Goal: Task Accomplishment & Management: Manage account settings

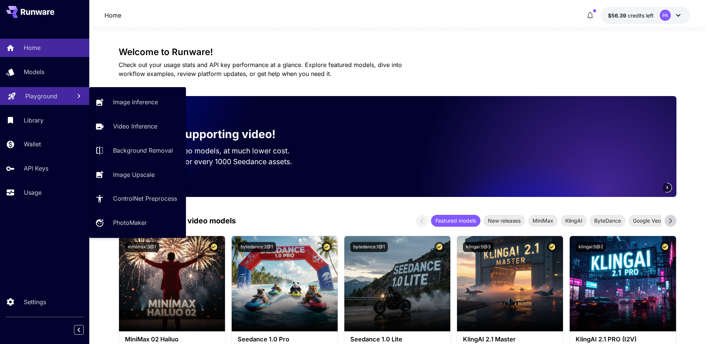
click at [39, 94] on p "Playground" at bounding box center [41, 95] width 32 height 9
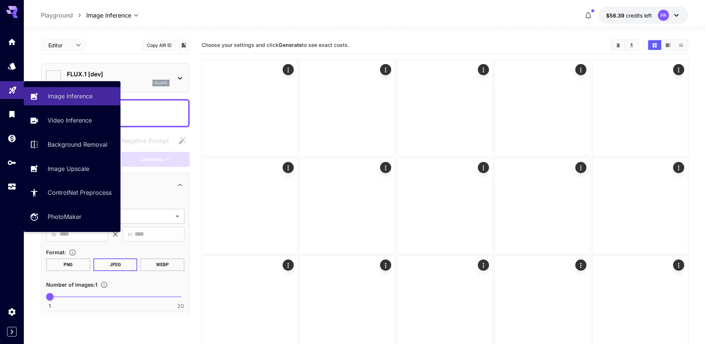
type input "**********"
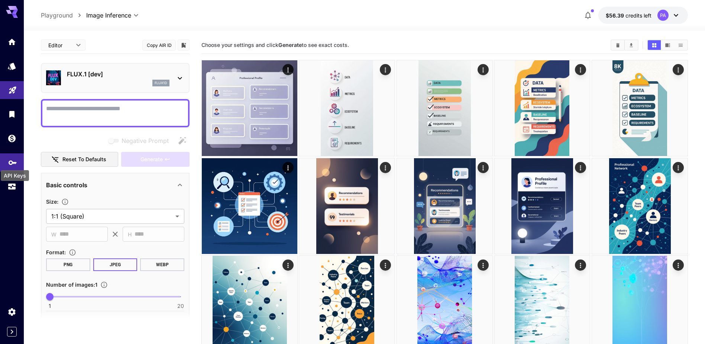
click at [12, 165] on div "API Keys" at bounding box center [15, 173] width 30 height 17
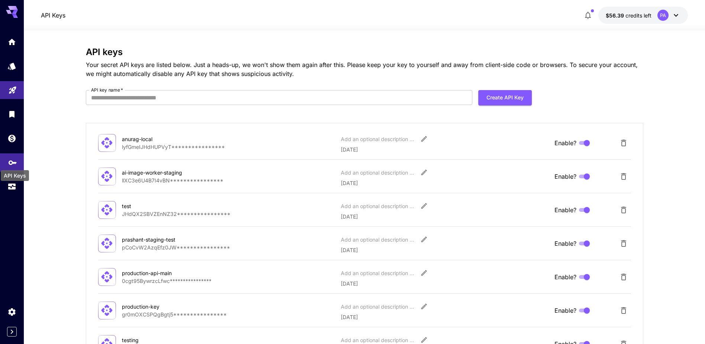
click at [12, 164] on icon "API Keys" at bounding box center [12, 159] width 9 height 9
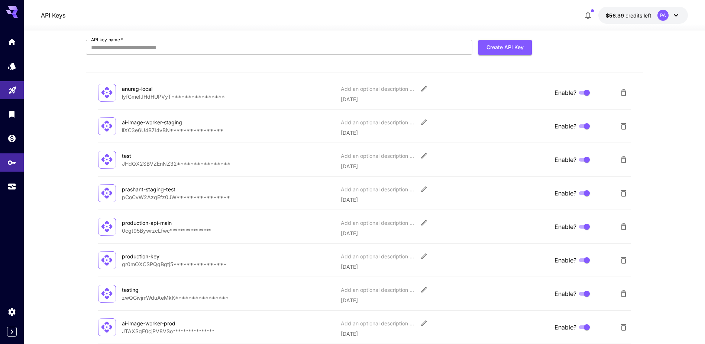
scroll to position [37, 0]
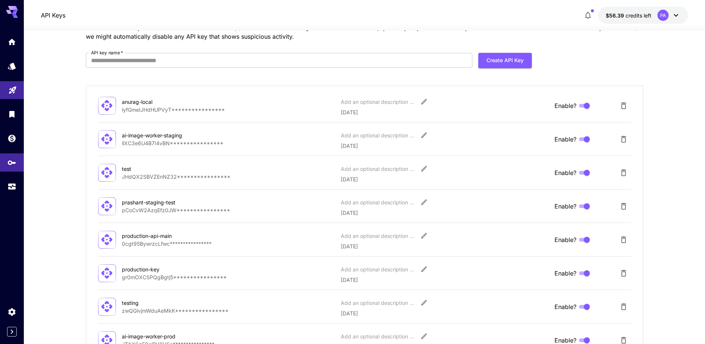
click at [142, 207] on p "**********" at bounding box center [228, 210] width 213 height 8
drag, startPoint x: 142, startPoint y: 207, endPoint x: 170, endPoint y: 207, distance: 27.9
click at [170, 207] on p "**********" at bounding box center [228, 210] width 213 height 8
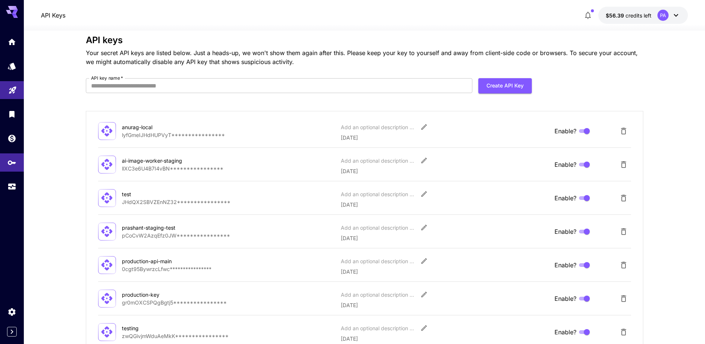
scroll to position [0, 0]
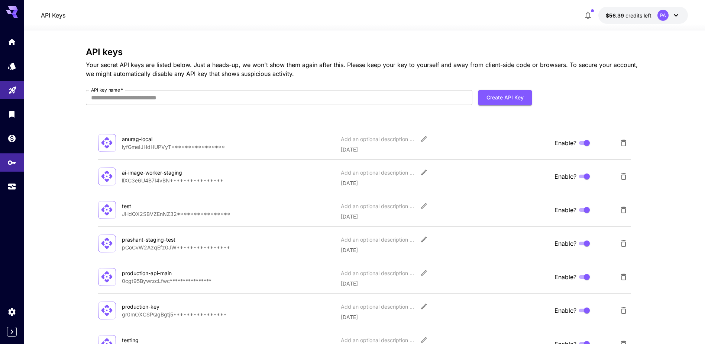
click at [422, 236] on icon "Edit" at bounding box center [424, 238] width 7 height 7
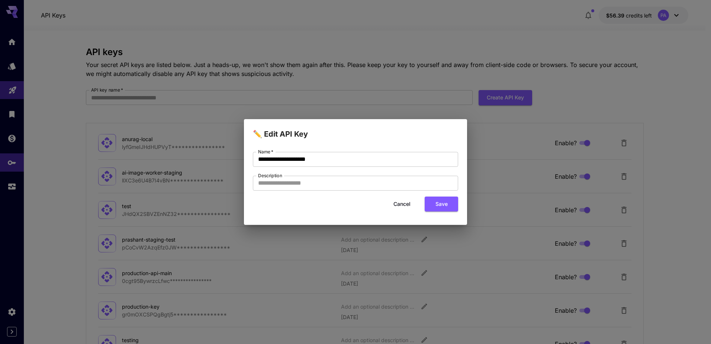
click at [403, 203] on button "Cancel" at bounding box center [401, 203] width 33 height 15
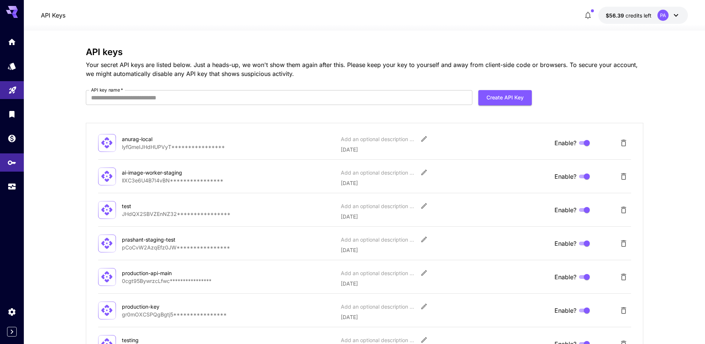
click at [128, 241] on div "prashant-staging-test" at bounding box center [159, 239] width 74 height 8
drag, startPoint x: 128, startPoint y: 241, endPoint x: 172, endPoint y: 241, distance: 43.5
click at [172, 241] on div "prashant-staging-test" at bounding box center [159, 239] width 74 height 8
copy div "prashant-staging-test"
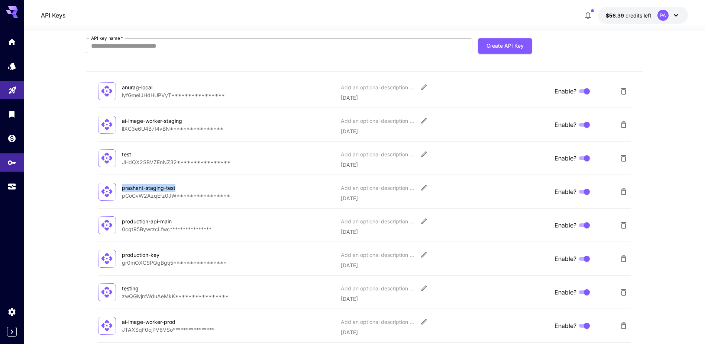
scroll to position [74, 0]
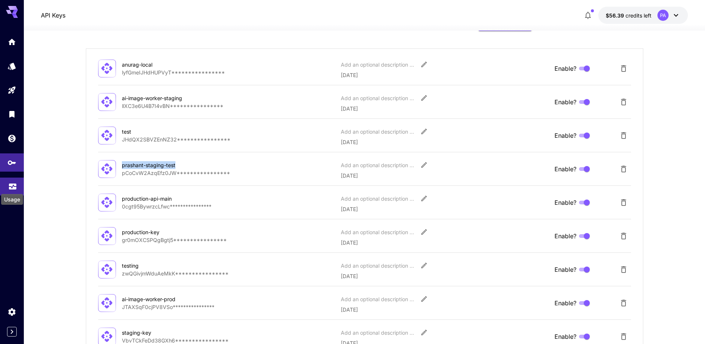
click at [9, 185] on icon "Usage" at bounding box center [12, 185] width 7 height 4
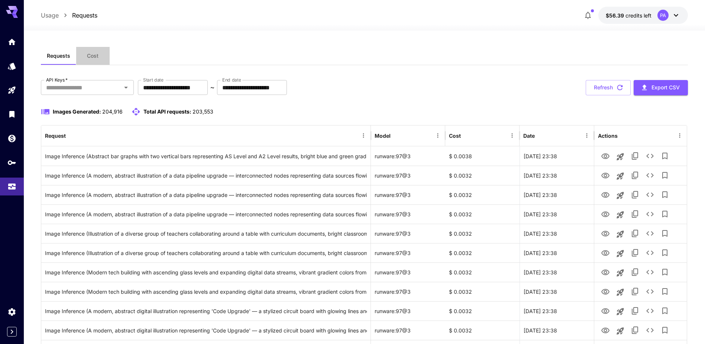
click at [92, 57] on span "Cost" at bounding box center [93, 55] width 12 height 7
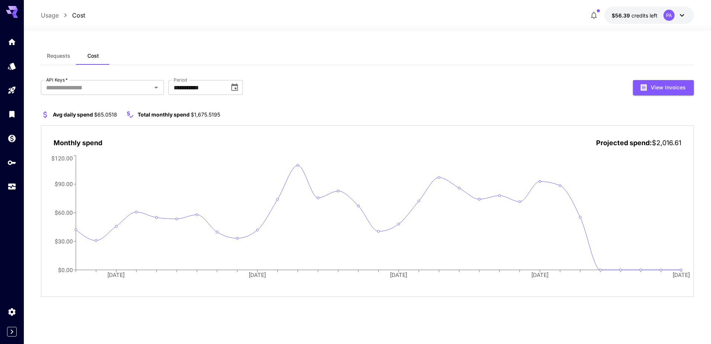
click at [63, 61] on button "Requests" at bounding box center [58, 56] width 35 height 18
